Goal: Use online tool/utility: Utilize a website feature to perform a specific function

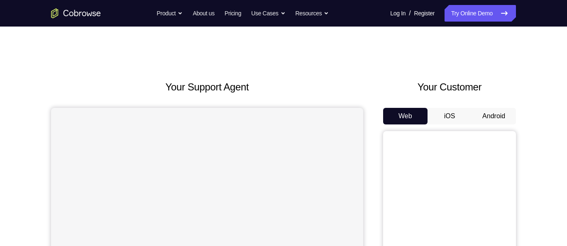
click at [498, 110] on button "Android" at bounding box center [494, 116] width 44 height 17
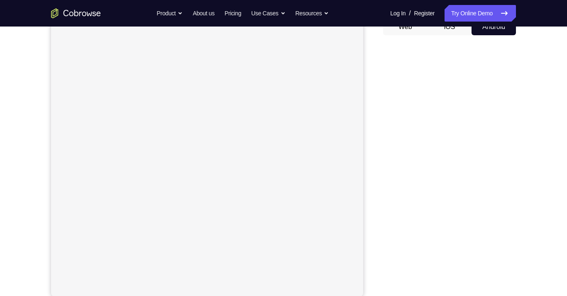
scroll to position [90, 0]
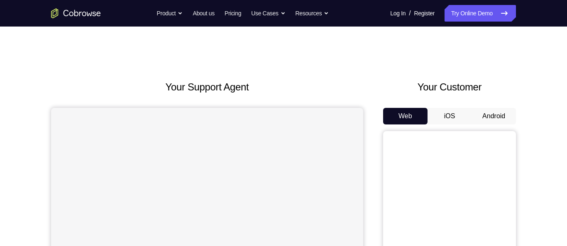
click at [494, 115] on button "Android" at bounding box center [494, 116] width 44 height 17
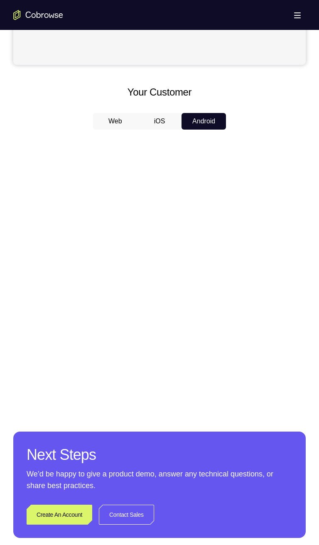
scroll to position [326, 0]
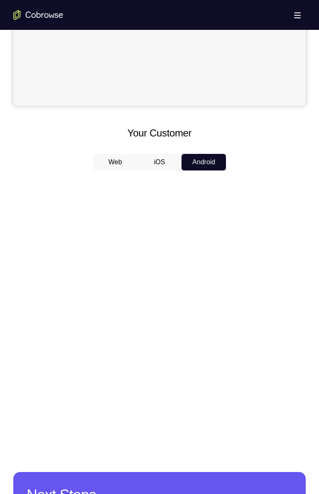
scroll to position [287, 0]
click at [199, 441] on div "Your Support Agent Your Customer Web iOS Android Next Steps We’d be happy to gi…" at bounding box center [159, 189] width 319 height 886
